Goal: Navigation & Orientation: Find specific page/section

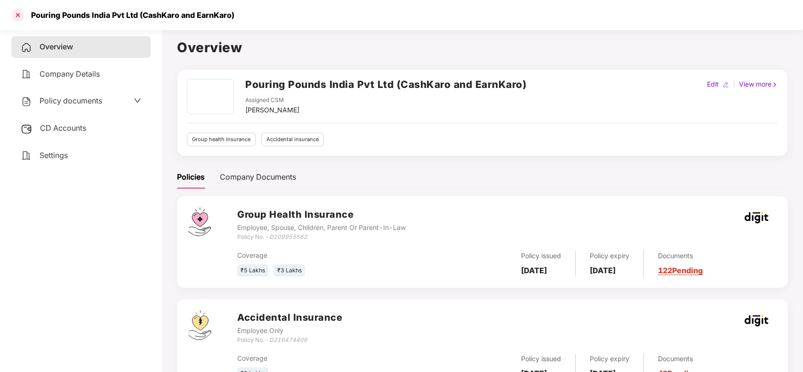
scroll to position [41, 0]
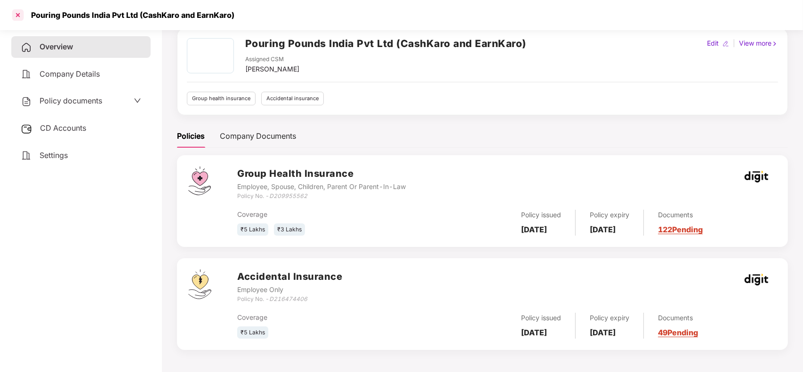
click at [15, 17] on div at bounding box center [17, 15] width 15 height 15
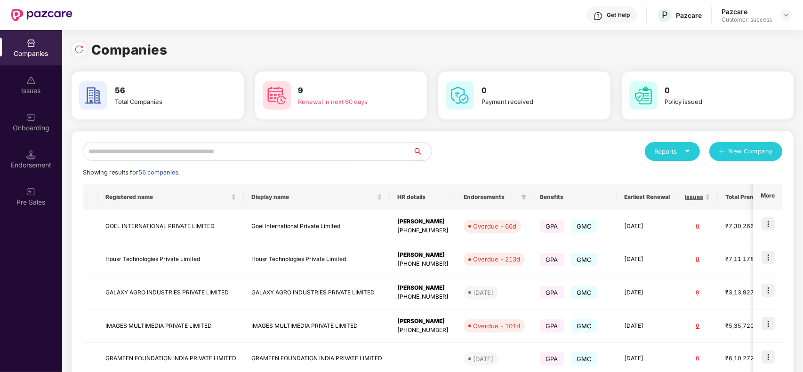
scroll to position [0, 0]
click at [182, 153] on input "text" at bounding box center [248, 151] width 330 height 19
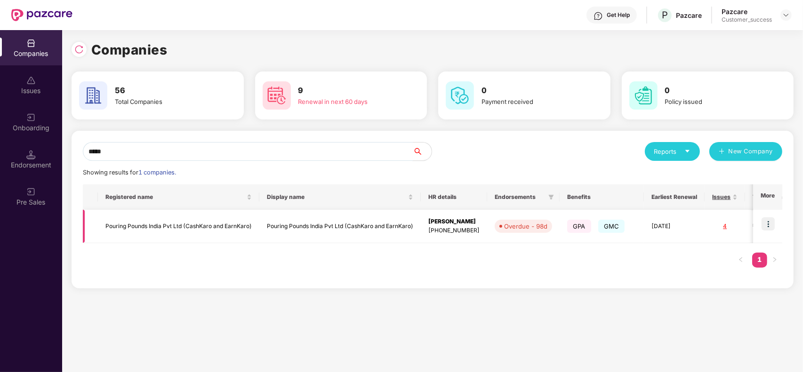
type input "*****"
click at [766, 218] on img at bounding box center [768, 223] width 13 height 13
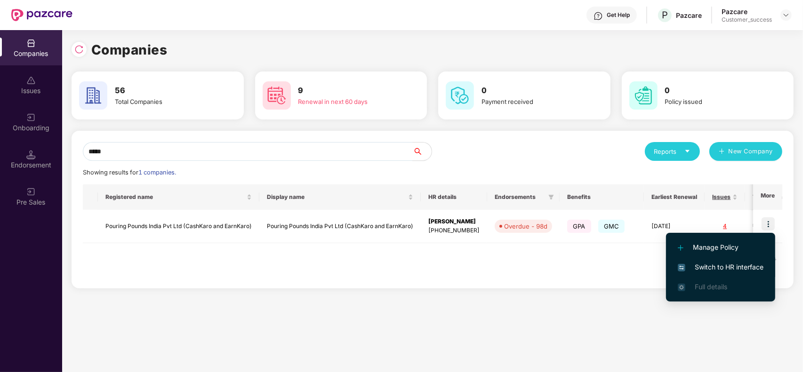
click at [748, 272] on span "Switch to HR interface" at bounding box center [721, 267] width 86 height 10
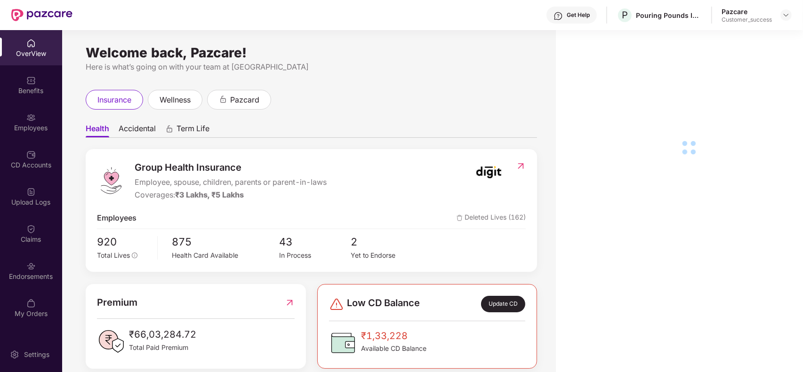
click at [38, 122] on div "Employees" at bounding box center [31, 121] width 62 height 35
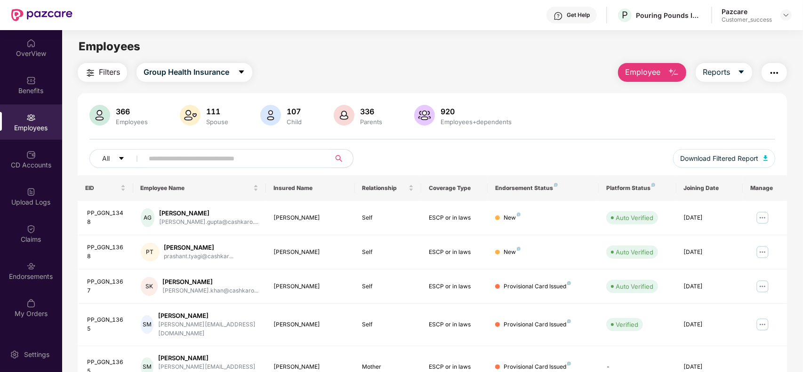
click at [185, 154] on input "text" at bounding box center [233, 159] width 169 height 14
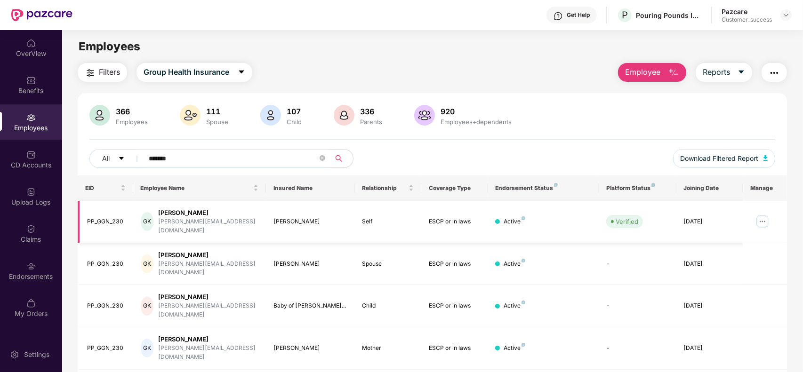
type input "*******"
click at [763, 220] on img at bounding box center [762, 221] width 15 height 15
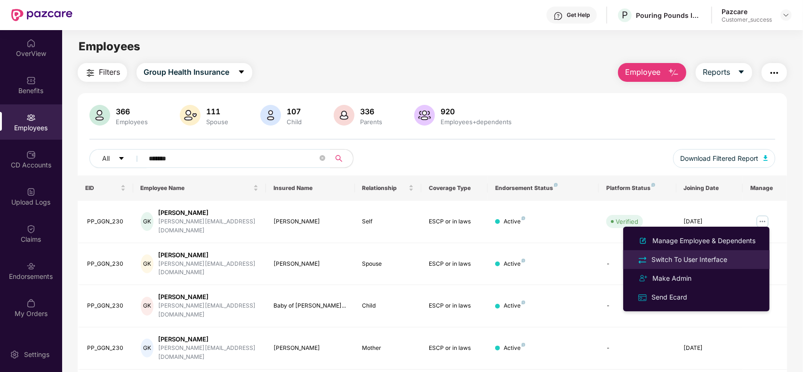
click at [689, 257] on div "Switch To User Interface" at bounding box center [690, 260] width 80 height 10
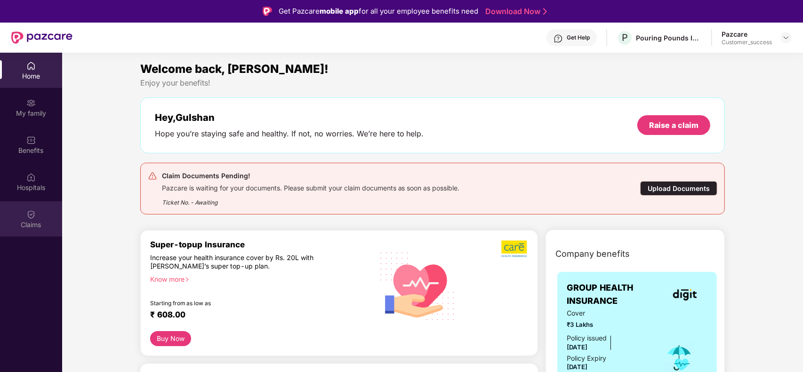
click at [25, 208] on div "Claims" at bounding box center [31, 218] width 62 height 35
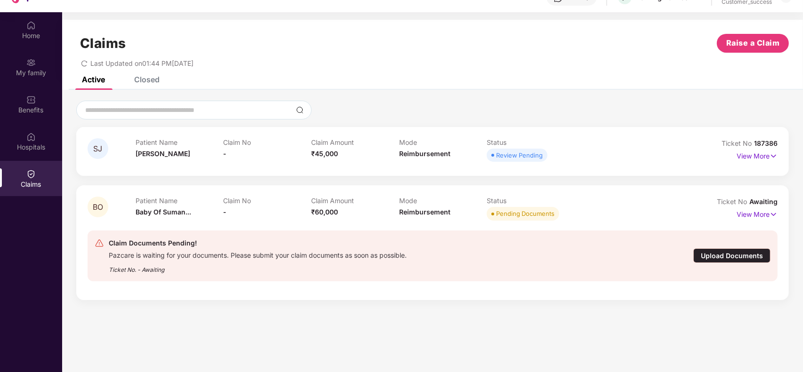
scroll to position [53, 0]
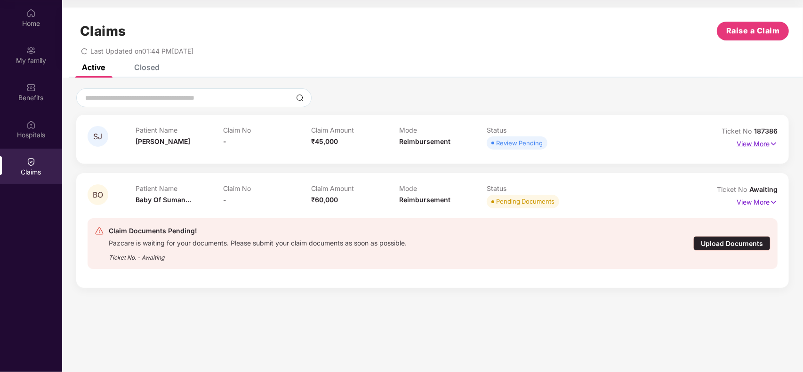
click at [752, 140] on p "View More" at bounding box center [757, 142] width 41 height 13
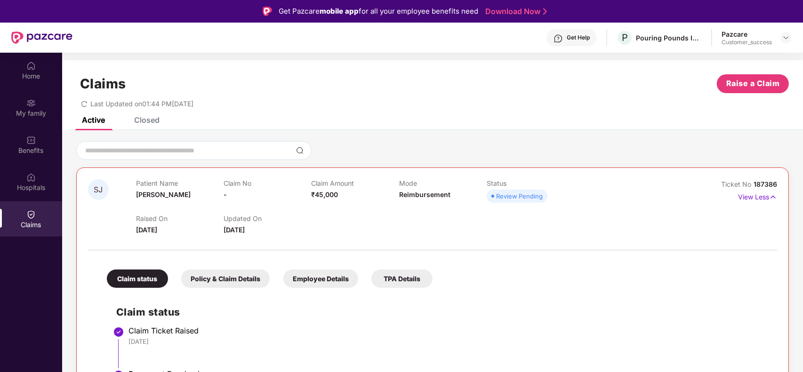
scroll to position [0, 0]
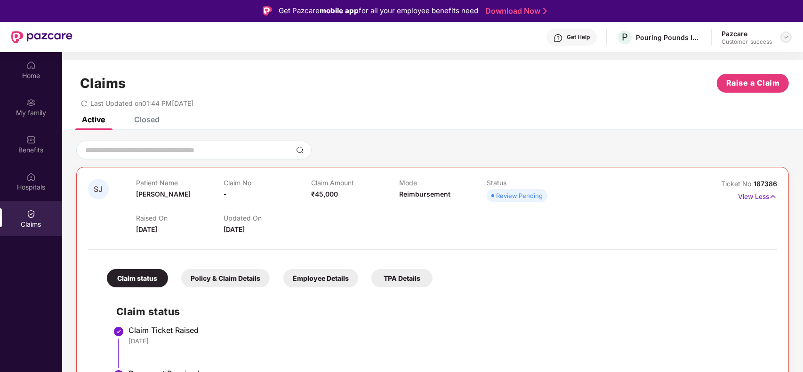
click at [786, 38] on img at bounding box center [786, 37] width 8 height 8
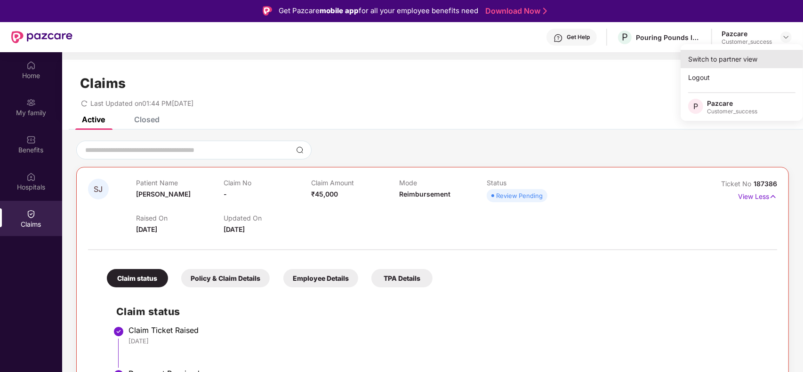
click at [763, 57] on div "Switch to partner view" at bounding box center [742, 59] width 122 height 18
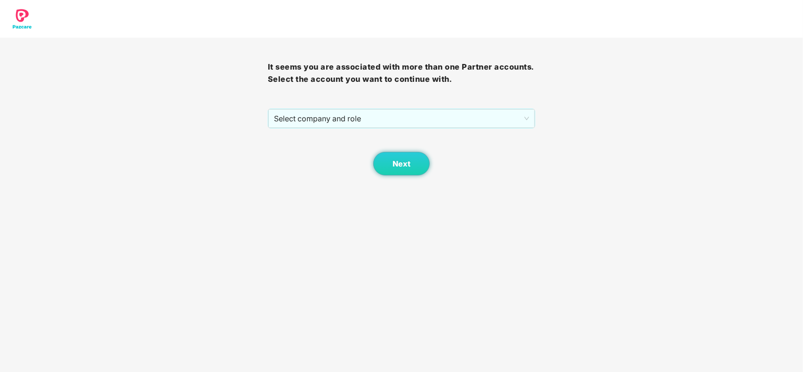
scroll to position [0, 0]
click at [443, 123] on span "Select company and role" at bounding box center [402, 119] width 256 height 18
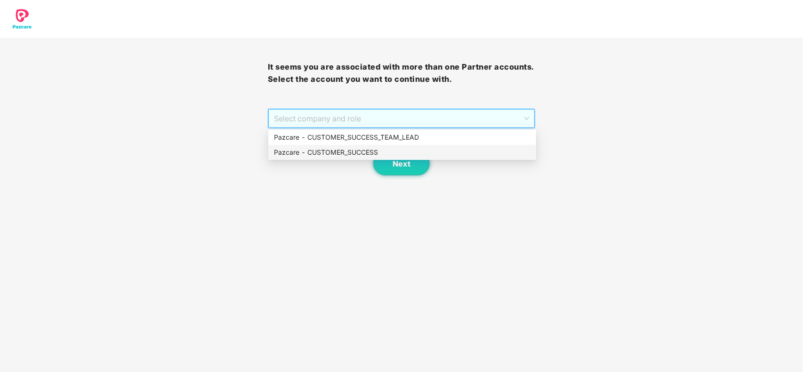
click at [370, 149] on div "Pazcare - CUSTOMER_SUCCESS" at bounding box center [402, 152] width 257 height 10
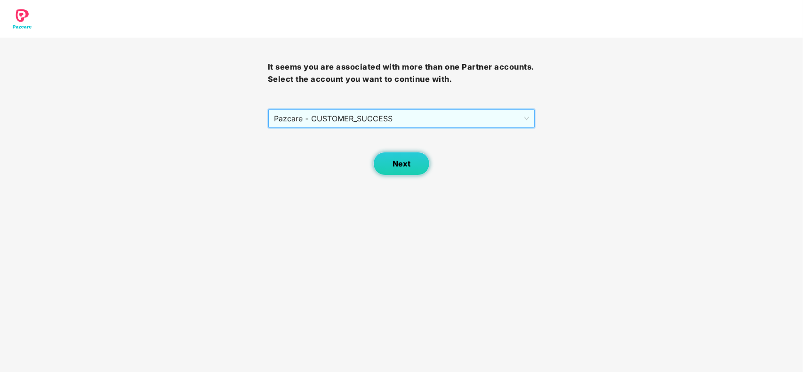
click at [386, 160] on button "Next" at bounding box center [401, 164] width 56 height 24
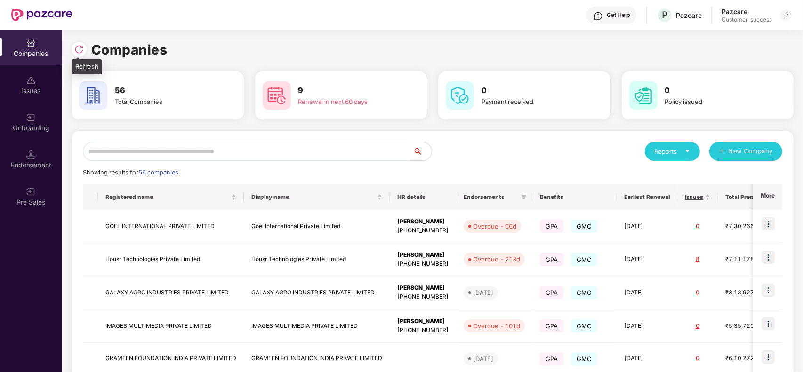
click at [79, 50] on img at bounding box center [78, 49] width 9 height 9
click at [75, 47] on img at bounding box center [78, 49] width 9 height 9
